Goal: Transaction & Acquisition: Subscribe to service/newsletter

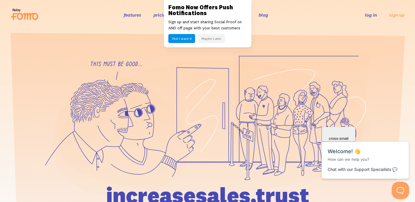
click at [275, 35] on section at bounding box center [207, 156] width 415 height 253
click at [213, 38] on button "Maybe Later" at bounding box center [211, 38] width 27 height 9
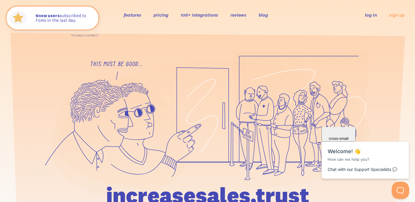
click at [200, 17] on link "106+ integrations" at bounding box center [199, 15] width 38 height 6
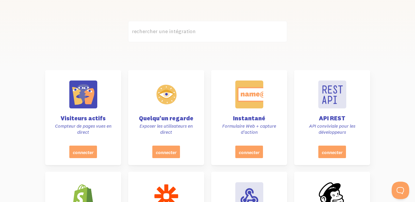
scroll to position [164, 0]
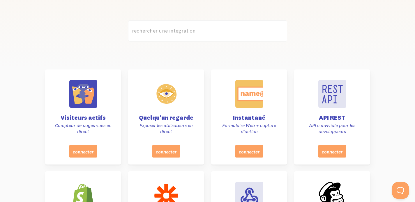
click at [164, 30] on font "rechercher une intégration" at bounding box center [164, 30] width 64 height 7
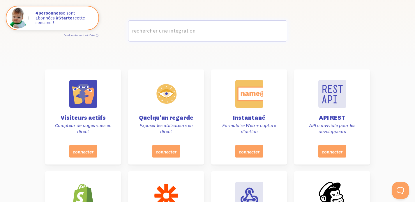
click at [164, 30] on input "rechercher une intégration" at bounding box center [207, 30] width 159 height 21
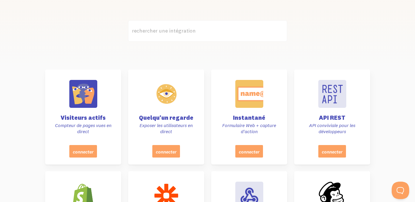
click at [133, 31] on font "rechercher une intégration" at bounding box center [164, 30] width 64 height 7
click at [133, 31] on input "rechercher une intégration" at bounding box center [207, 30] width 159 height 21
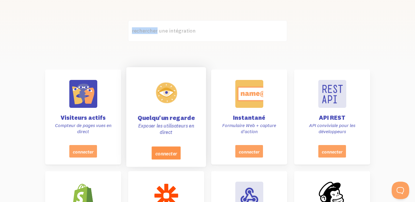
click at [164, 156] on font "connecter" at bounding box center [166, 153] width 22 height 6
